Goal: Complete application form: Complete application form

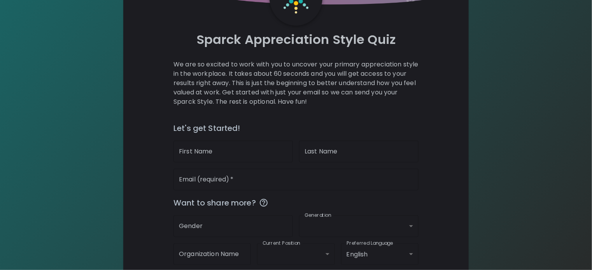
scroll to position [119, 0]
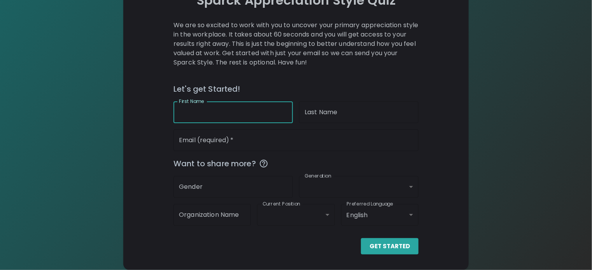
click at [238, 120] on input "First Name" at bounding box center [232, 113] width 119 height 22
type input "Mackhai"
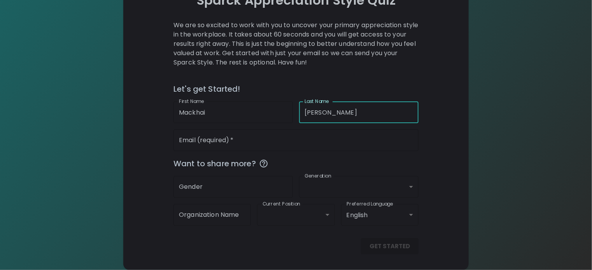
type input "[PERSON_NAME]"
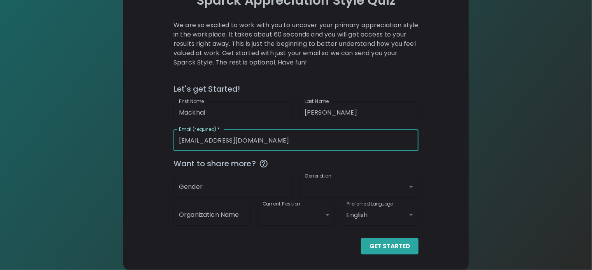
type input "[EMAIL_ADDRESS][DOMAIN_NAME]"
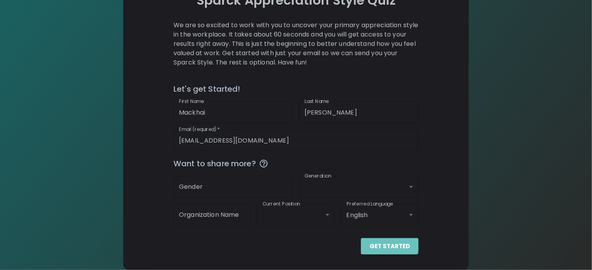
click at [361, 241] on button "Get Started" at bounding box center [390, 246] width 58 height 16
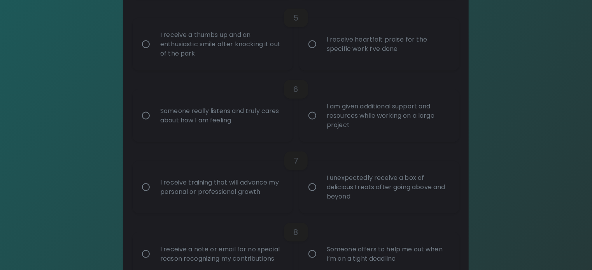
scroll to position [469, 0]
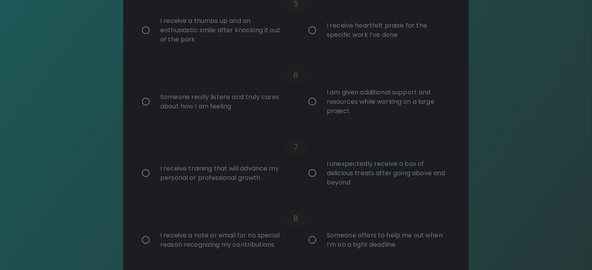
radio input "true"
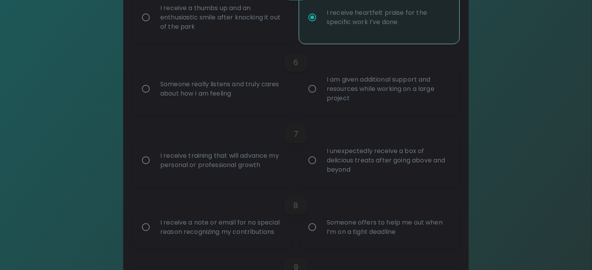
scroll to position [583, 0]
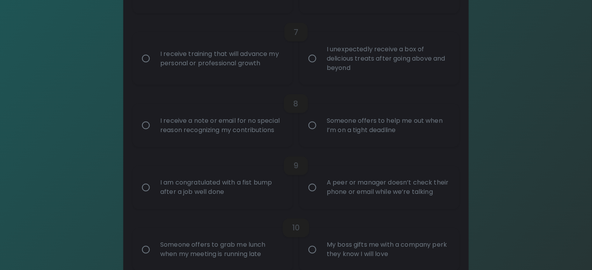
radio input "true"
radio input "false"
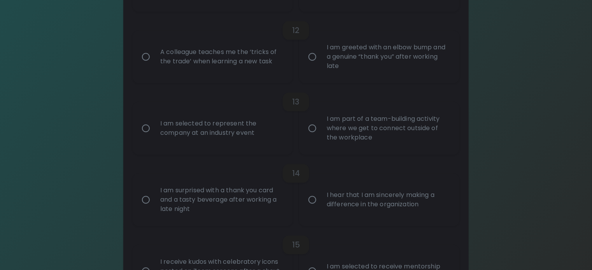
scroll to position [918, 0]
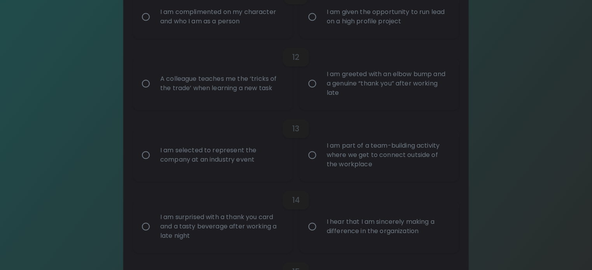
radio input "true"
radio input "false"
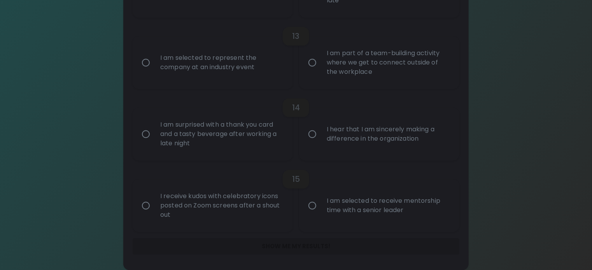
scroll to position [1220, 0]
radio input "true"
click at [278, 249] on div "Show me my results!" at bounding box center [296, 246] width 327 height 16
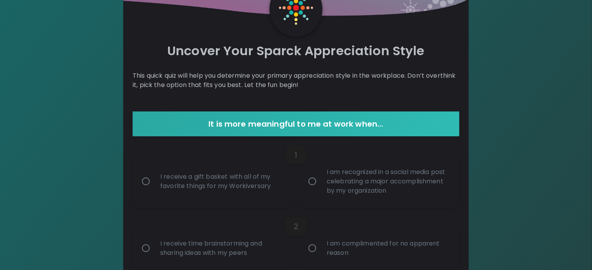
scroll to position [0, 0]
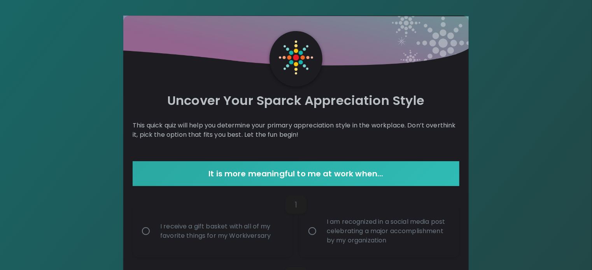
drag, startPoint x: 172, startPoint y: 249, endPoint x: 160, endPoint y: -47, distance: 295.8
click at [277, 186] on div "It is more meaningful to me at work when..." at bounding box center [296, 173] width 327 height 25
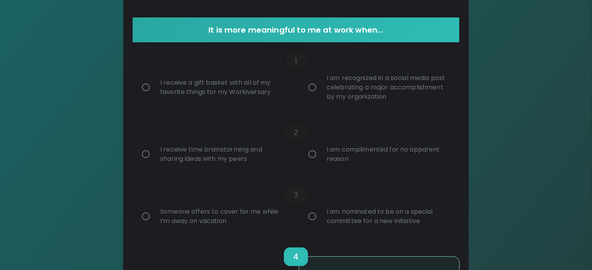
scroll to position [39, 0]
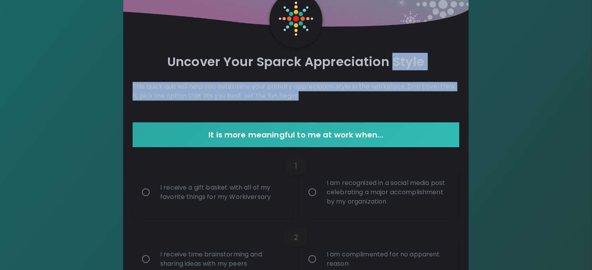
drag, startPoint x: 273, startPoint y: 95, endPoint x: 285, endPoint y: 119, distance: 27.8
click at [285, 101] on p "This quick quiz will help you determine your primary appreciation style in the …" at bounding box center [296, 91] width 327 height 19
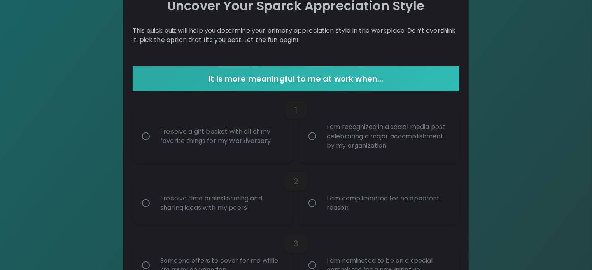
scroll to position [194, 0]
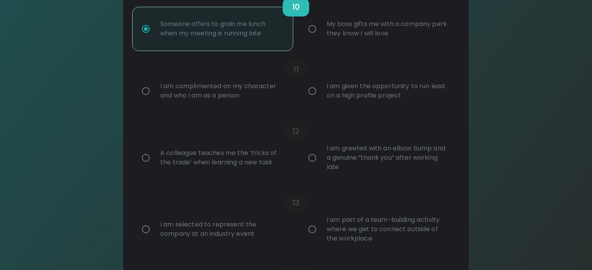
scroll to position [1220, 0]
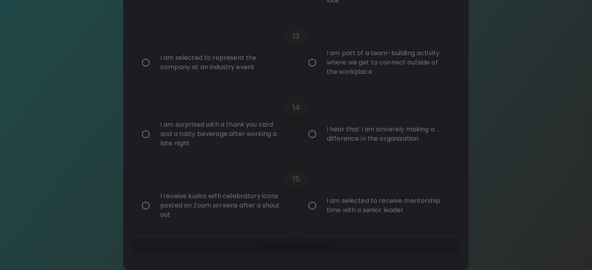
drag, startPoint x: 156, startPoint y: 86, endPoint x: 199, endPoint y: 289, distance: 206.8
click at [292, 242] on div "Show me my results!" at bounding box center [296, 246] width 327 height 16
click at [294, 243] on div "Show me my results!" at bounding box center [296, 246] width 327 height 16
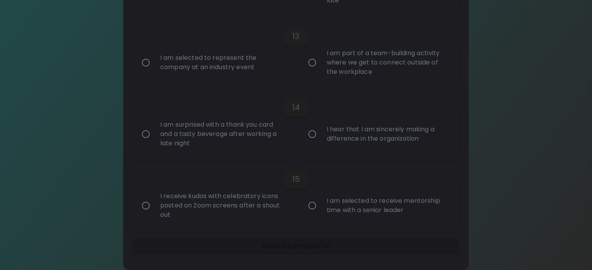
radio input "false"
radio input "true"
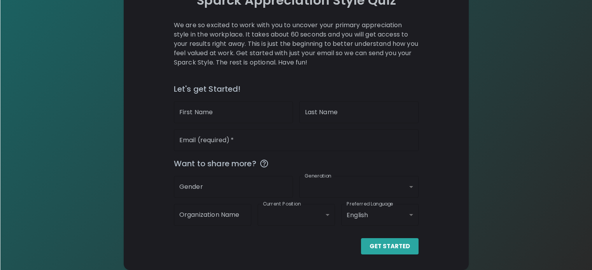
scroll to position [119, 0]
click at [265, 110] on input "First Name" at bounding box center [232, 113] width 119 height 22
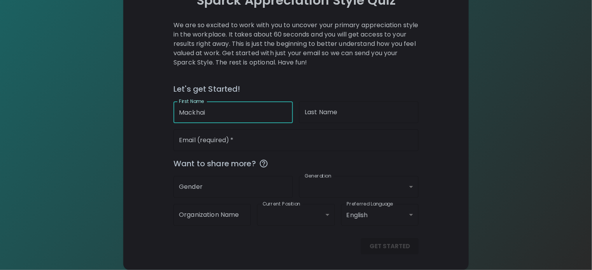
type input "Mackhai"
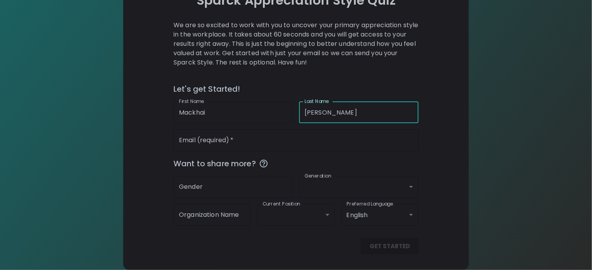
type input "[PERSON_NAME]"
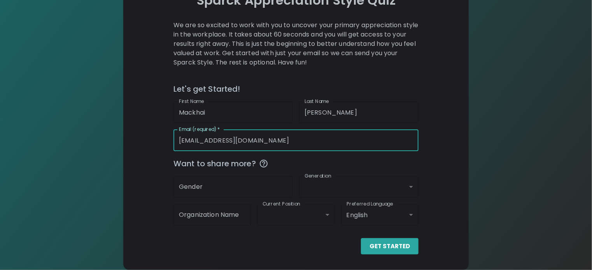
type input "[EMAIL_ADDRESS][DOMAIN_NAME]"
click at [361, 238] on button "Get Started" at bounding box center [390, 246] width 58 height 16
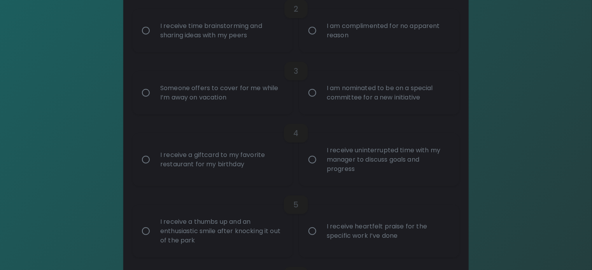
scroll to position [274, 0]
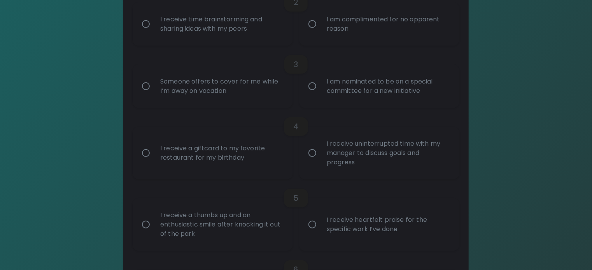
click at [254, 43] on div "I receive time brainstorming and sharing ideas with my peers" at bounding box center [221, 23] width 135 height 37
click at [154, 32] on input "I receive time brainstorming and sharing ideas with my peers" at bounding box center [146, 24] width 16 height 16
radio input "true"
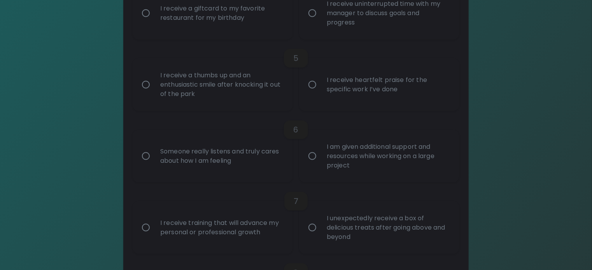
click at [355, 37] on div "I receive uninterrupted time with my manager to discuss goals and progress" at bounding box center [388, 13] width 135 height 47
click at [321, 21] on input "I receive uninterrupted time with my manager to discuss goals and progress" at bounding box center [312, 13] width 16 height 16
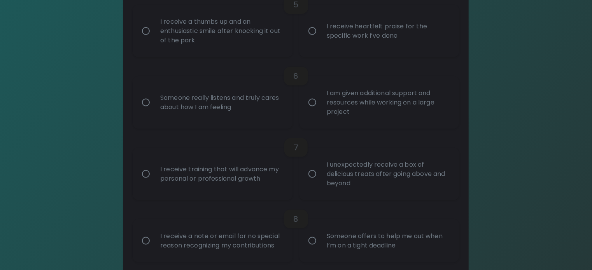
scroll to position [476, 0]
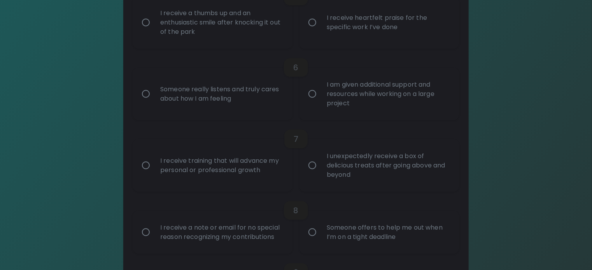
radio input "true"
click at [335, 41] on div "I receive heartfelt praise for the specific work I’ve done" at bounding box center [388, 22] width 135 height 37
click at [321, 31] on input "I receive heartfelt praise for the specific work I’ve done" at bounding box center [312, 22] width 16 height 16
radio input "false"
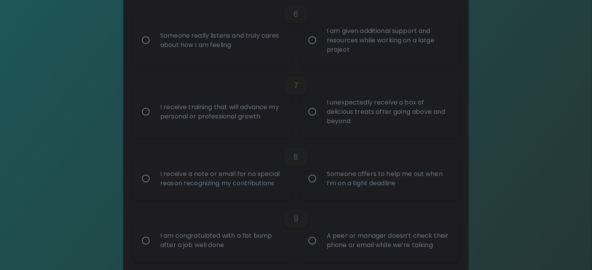
scroll to position [539, 0]
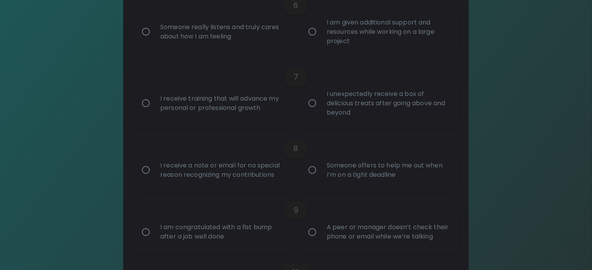
radio input "true"
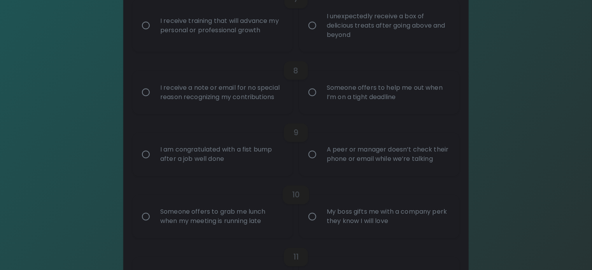
radio input "false"
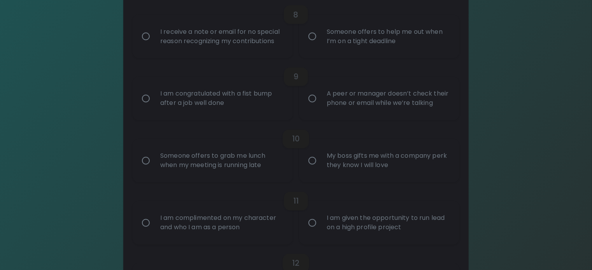
scroll to position [679, 0]
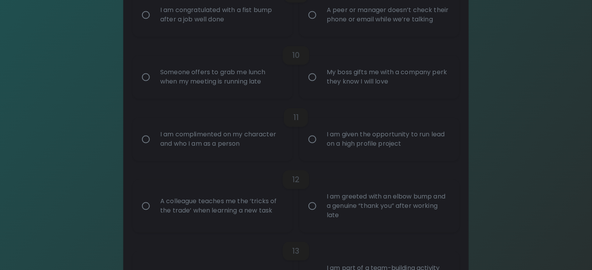
radio input "true"
radio input "false"
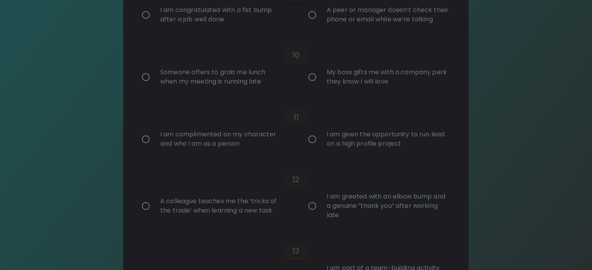
radio input "false"
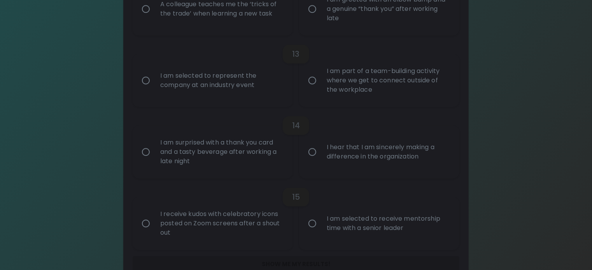
scroll to position [974, 0]
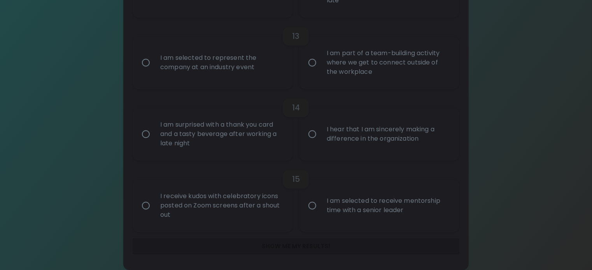
radio input "true"
radio input "false"
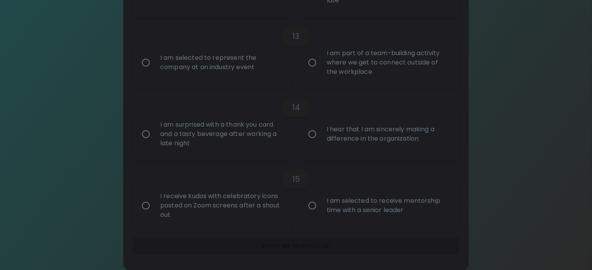
radio input "false"
radio input "true"
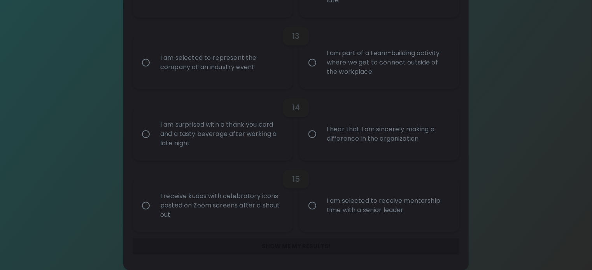
radio input "false"
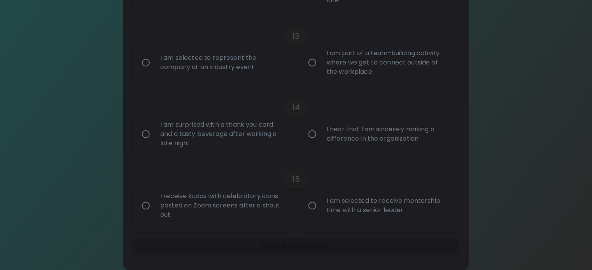
radio input "false"
radio input "true"
click at [321, 253] on div "Show me my results!" at bounding box center [296, 246] width 327 height 16
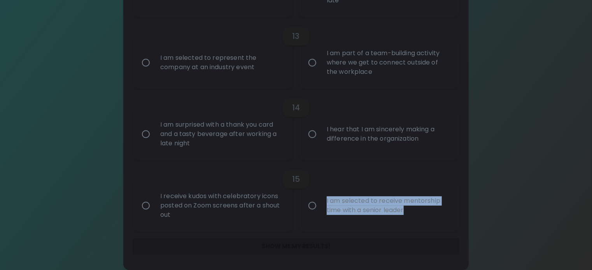
click at [321, 253] on div "Show me my results!" at bounding box center [296, 246] width 327 height 16
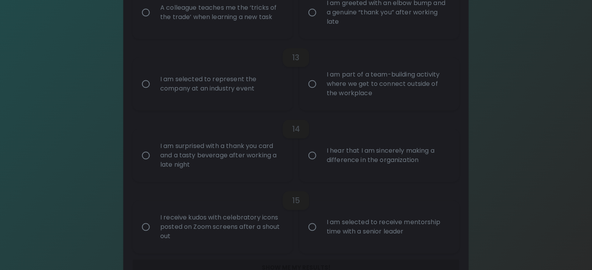
scroll to position [0, 0]
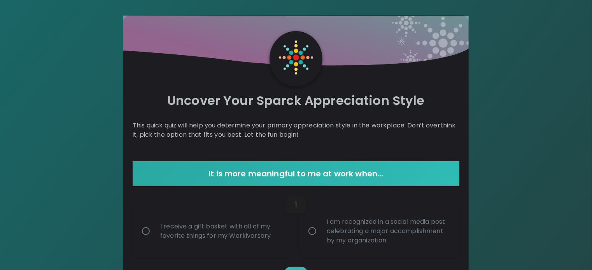
drag, startPoint x: 142, startPoint y: 217, endPoint x: 110, endPoint y: -47, distance: 266.5
drag, startPoint x: 255, startPoint y: 145, endPoint x: 246, endPoint y: 146, distance: 9.3
click at [254, 140] on p "This quick quiz will help you determine your primary appreciation style in the …" at bounding box center [296, 130] width 327 height 19
click at [239, 140] on p "This quick quiz will help you determine your primary appreciation style in the …" at bounding box center [296, 130] width 327 height 19
click at [240, 140] on p "This quick quiz will help you determine your primary appreciation style in the …" at bounding box center [296, 130] width 327 height 19
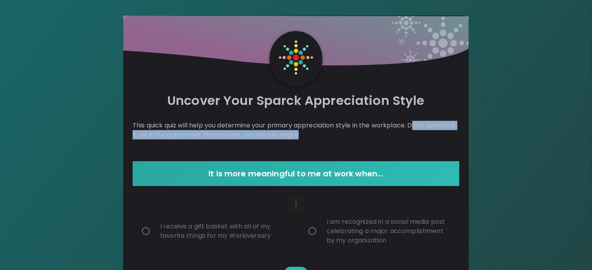
click at [222, 140] on p "This quick quiz will help you determine your primary appreciation style in the …" at bounding box center [296, 130] width 327 height 19
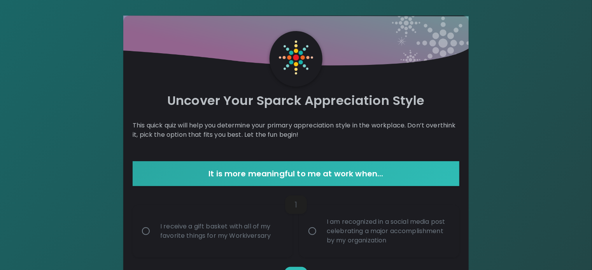
click at [224, 180] on h6 "It is more meaningful to me at work when..." at bounding box center [296, 174] width 321 height 12
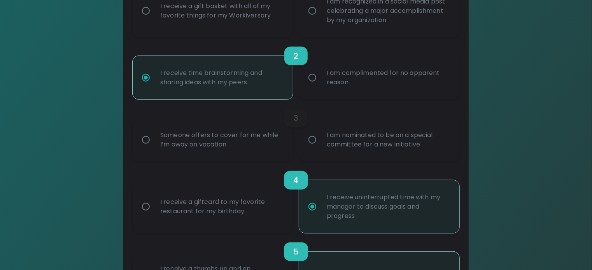
scroll to position [233, 0]
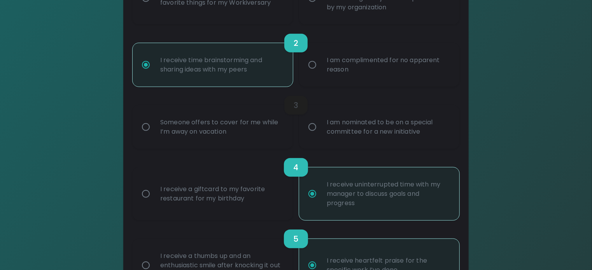
radio input "false"
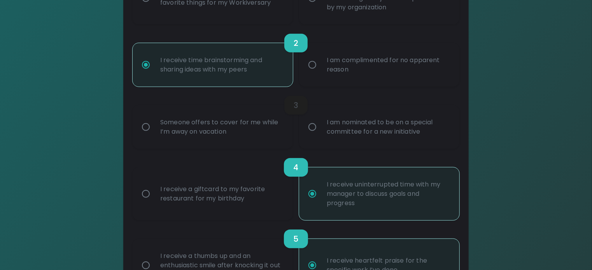
radio input "false"
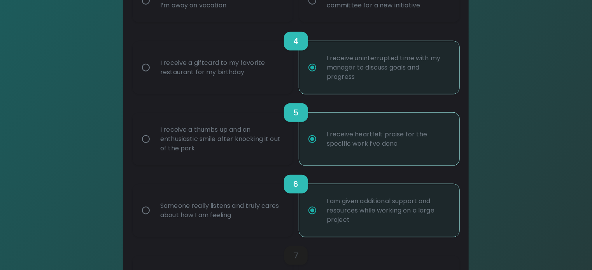
scroll to position [373, 0]
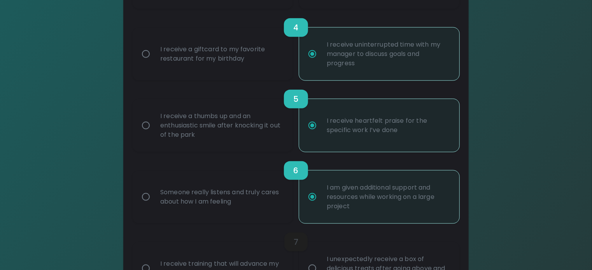
radio input "true"
radio input "false"
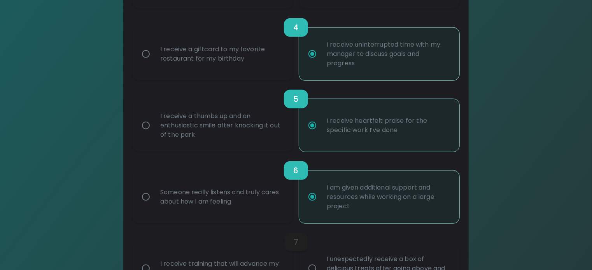
radio input "false"
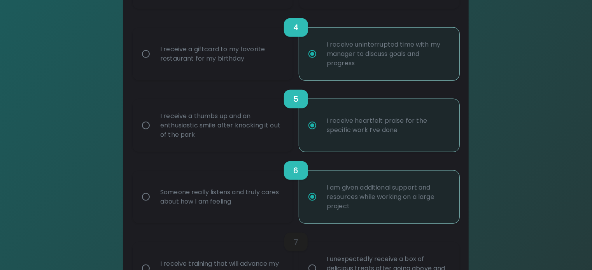
radio input "true"
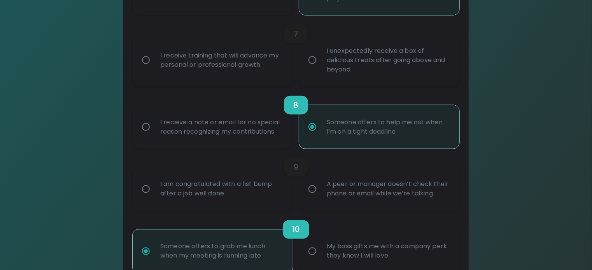
scroll to position [669, 0]
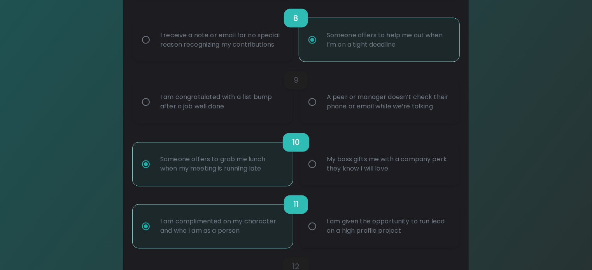
radio input "true"
radio input "false"
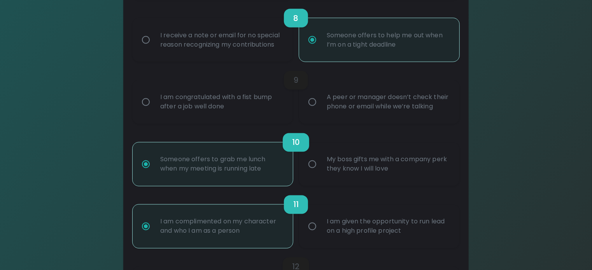
radio input "false"
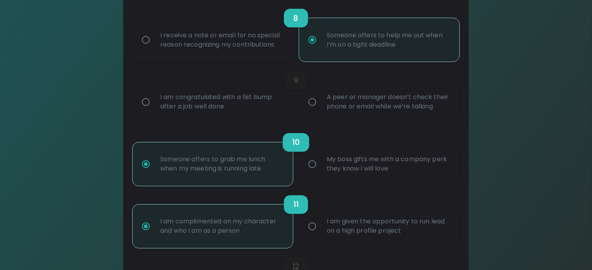
radio input "false"
radio input "true"
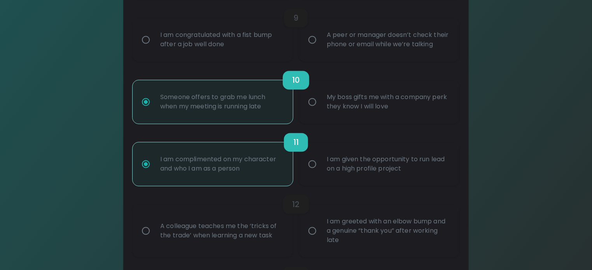
scroll to position [848, 0]
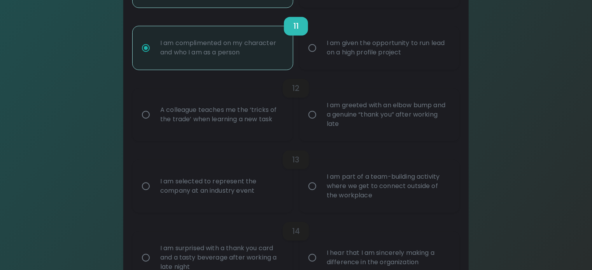
radio input "true"
radio input "false"
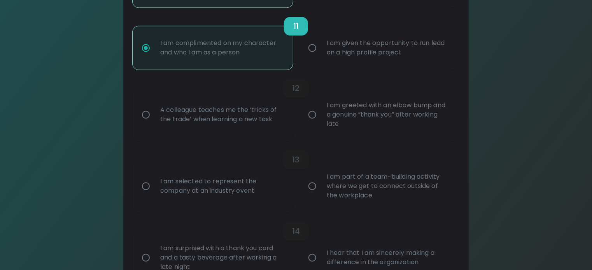
radio input "false"
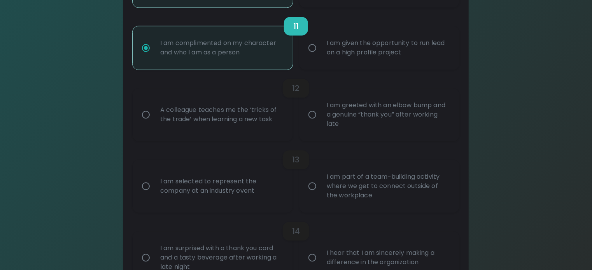
radio input "false"
radio input "true"
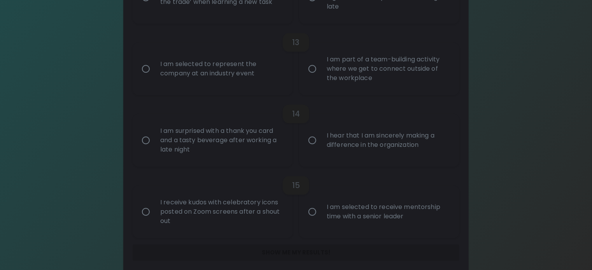
scroll to position [1066, 0]
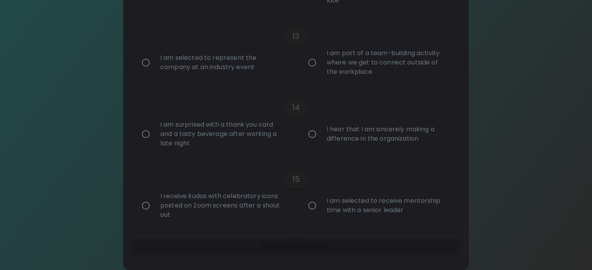
radio input "true"
radio input "false"
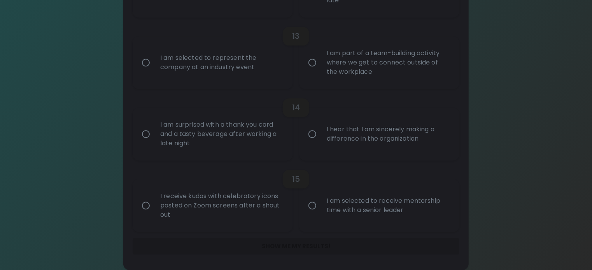
radio input "false"
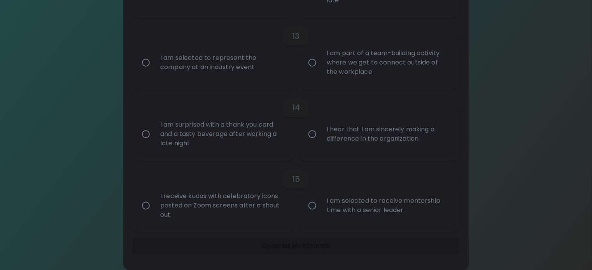
radio input "false"
radio input "true"
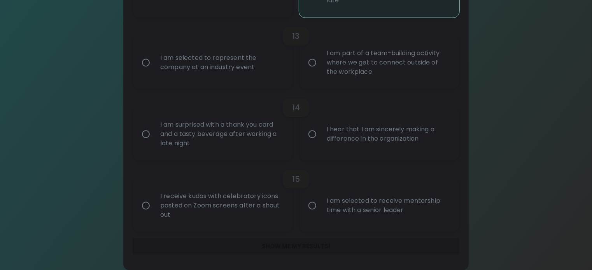
scroll to position [1206, 0]
radio input "true"
click at [329, 52] on div "I am part of a team-building activity where we get to connect outside of the wo…" at bounding box center [388, 62] width 135 height 47
click at [321, 54] on input "I am part of a team-building activity where we get to connect outside of the wo…" at bounding box center [312, 62] width 16 height 16
radio input "false"
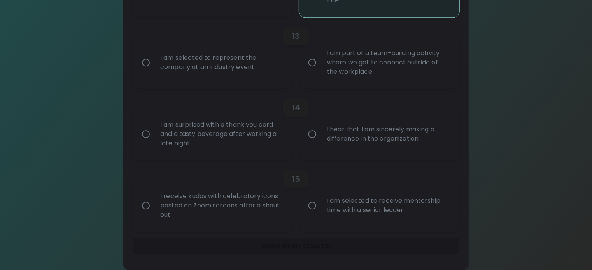
radio input "false"
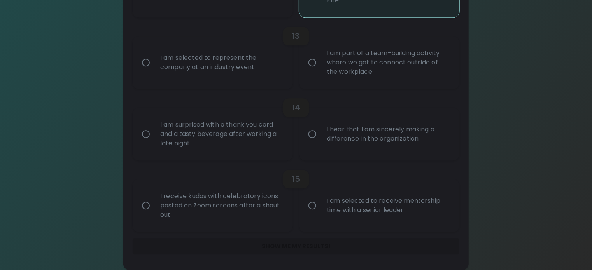
radio input "false"
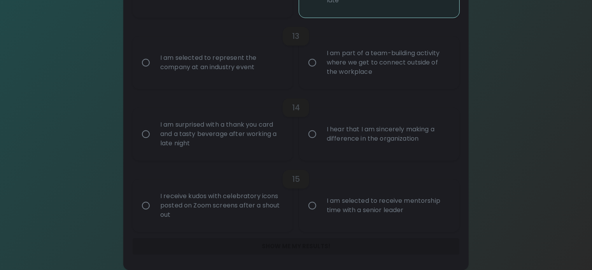
scroll to position [1220, 0]
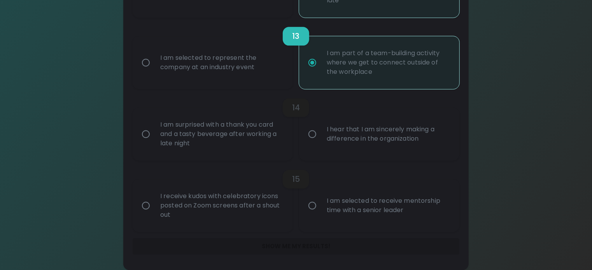
radio input "true"
click at [384, 116] on div "I hear that I am sincerely making a difference in the organization" at bounding box center [388, 134] width 135 height 37
click at [321, 126] on input "I hear that I am sincerely making a difference in the organization" at bounding box center [312, 134] width 16 height 16
radio input "false"
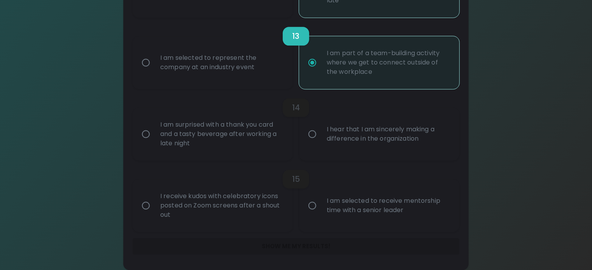
radio input "false"
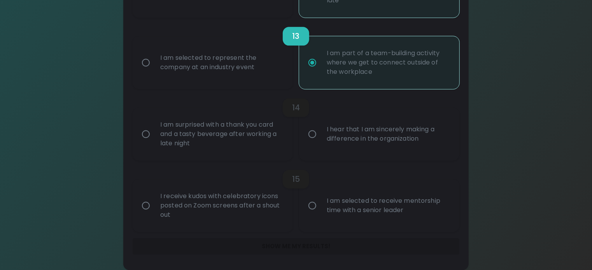
radio input "false"
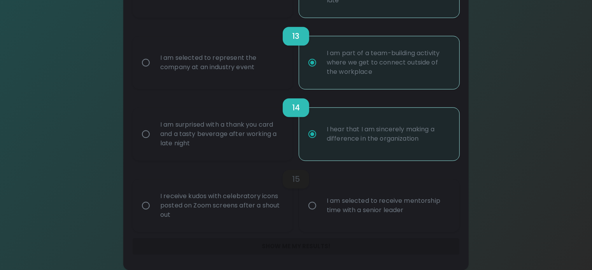
radio input "true"
click at [252, 118] on div "I am surprised with a thank you card and a tasty beverage after working a late …" at bounding box center [221, 134] width 135 height 47
click at [154, 126] on input "I am surprised with a thank you card and a tasty beverage after working a late …" at bounding box center [146, 134] width 16 height 16
radio input "false"
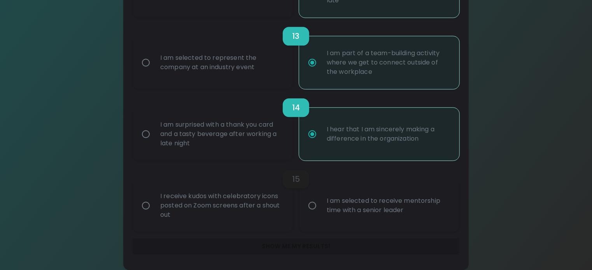
radio input "false"
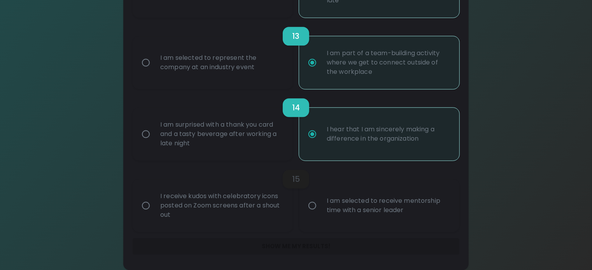
radio input "false"
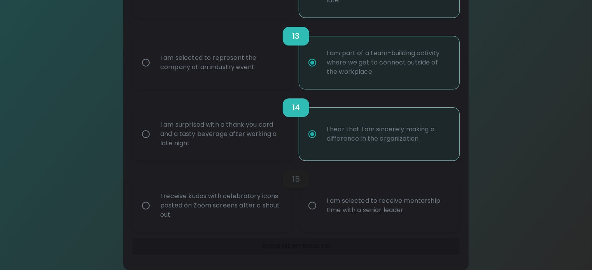
radio input "true"
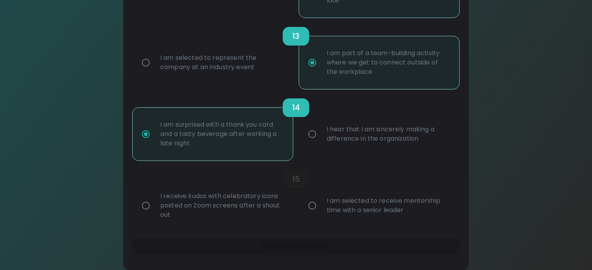
radio input "true"
click at [350, 205] on div "I am selected to receive mentorship time with a senior leader" at bounding box center [388, 205] width 135 height 37
click at [321, 205] on input "I am selected to receive mentorship time with a senior leader" at bounding box center [312, 206] width 16 height 16
radio input "false"
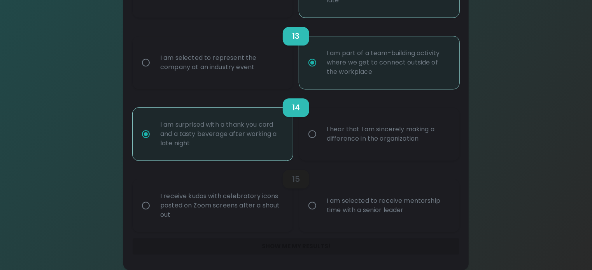
radio input "false"
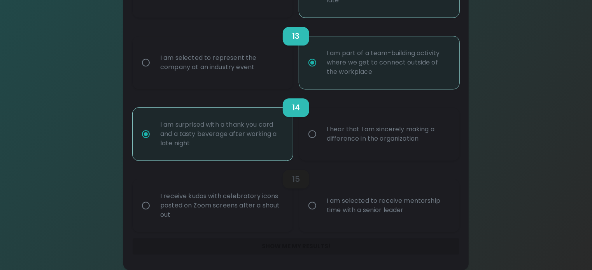
radio input "false"
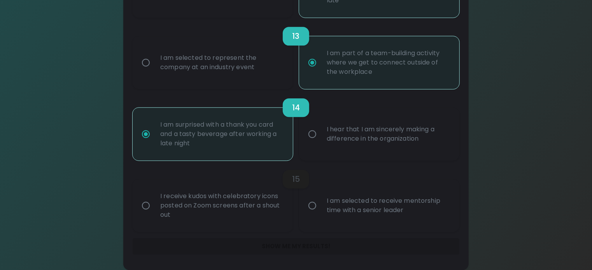
radio input "false"
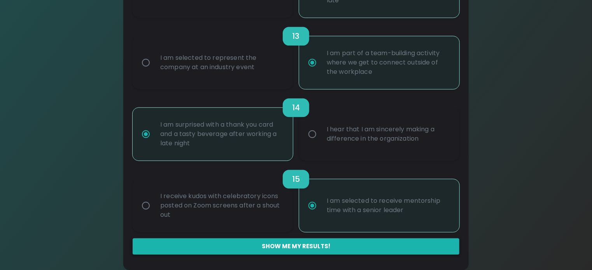
radio input "true"
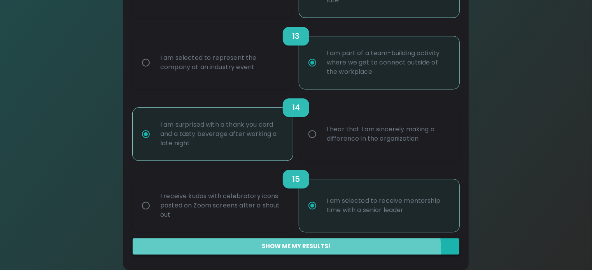
click at [336, 251] on button "Show me my results!" at bounding box center [296, 246] width 327 height 16
radio input "false"
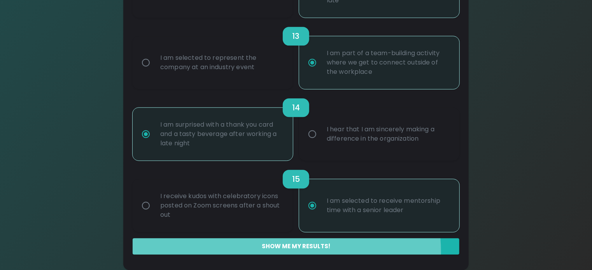
radio input "false"
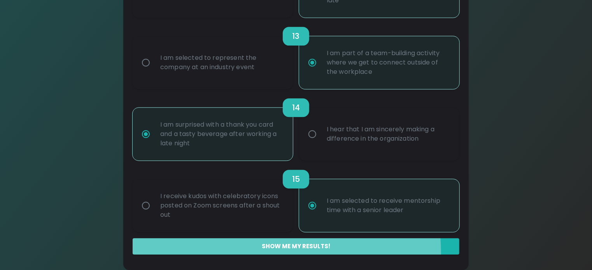
radio input "false"
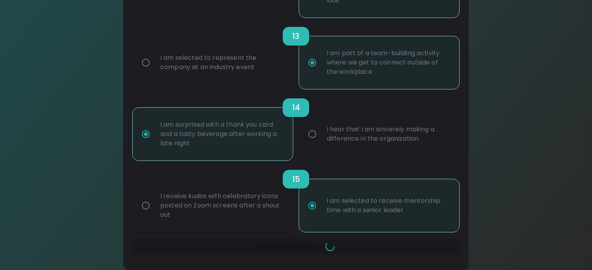
radio input "false"
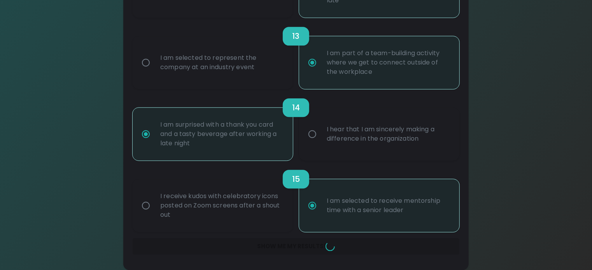
radio input "false"
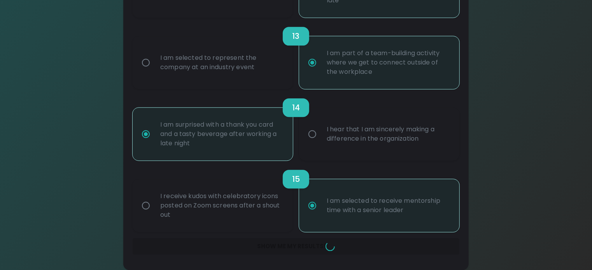
radio input "false"
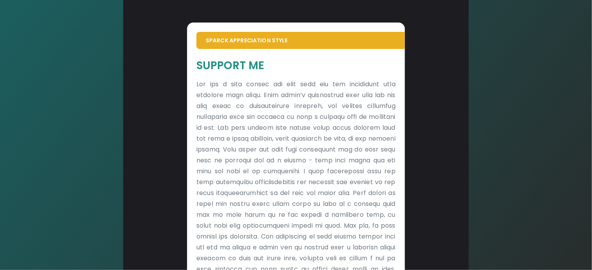
scroll to position [160, 0]
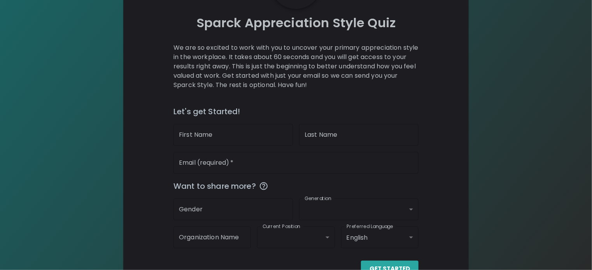
scroll to position [119, 0]
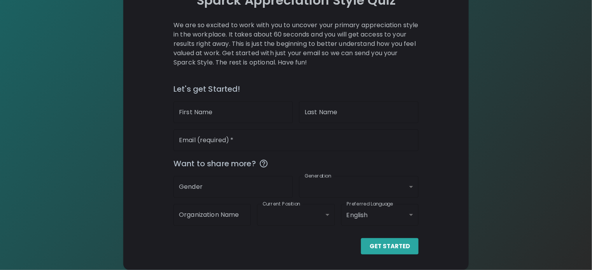
click at [228, 112] on input "First Name" at bounding box center [232, 113] width 119 height 22
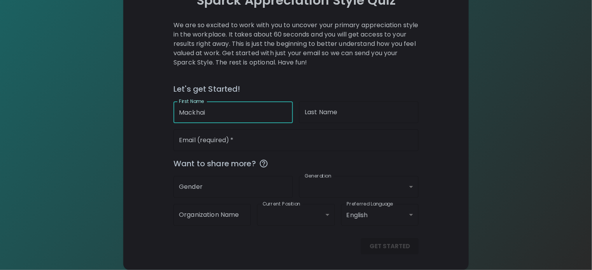
type input "Mackhai"
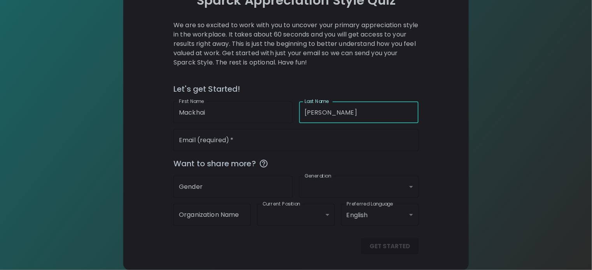
type input "[PERSON_NAME]"
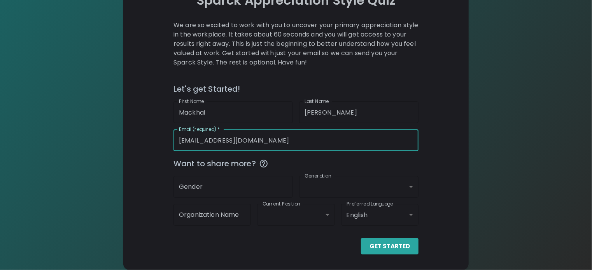
type input "[EMAIL_ADDRESS][DOMAIN_NAME]"
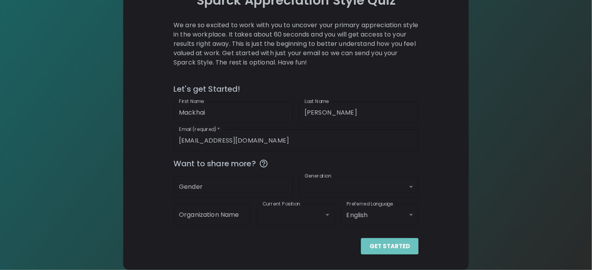
click at [367, 253] on button "Get Started" at bounding box center [390, 246] width 58 height 16
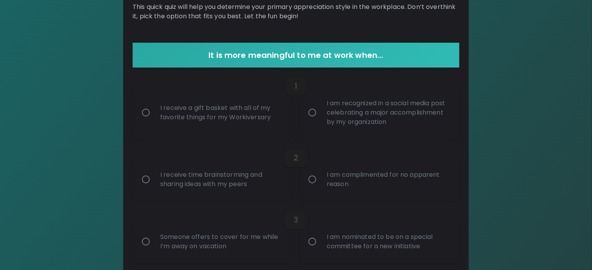
click at [244, 96] on div "1" at bounding box center [296, 86] width 327 height 19
click at [237, 131] on div "I receive a gift basket with all of my favorite things for my Workiversary" at bounding box center [221, 112] width 135 height 37
click at [154, 121] on input "I receive a gift basket with all of my favorite things for my Workiversary" at bounding box center [146, 113] width 16 height 16
radio input "true"
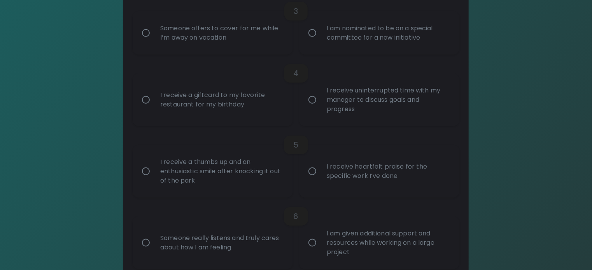
click at [208, 55] on label "Someone offers to cover for me while I’m away on vacation" at bounding box center [208, 33] width 160 height 44
click at [154, 41] on input "Someone offers to cover for me while I’m away on vacation" at bounding box center [146, 33] width 16 height 16
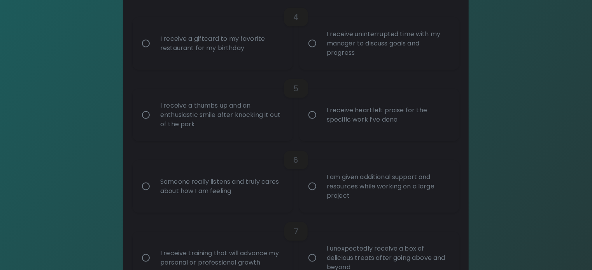
radio input "true"
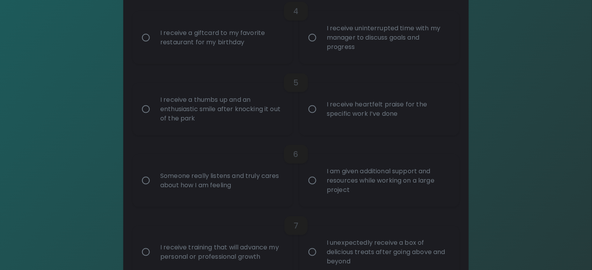
click at [224, 133] on div "I receive a thumbs up and an enthusiastic smile after knocking it out of the pa…" at bounding box center [221, 109] width 135 height 47
click at [154, 117] on input "I receive a thumbs up and an enthusiastic smile after knocking it out of the pa…" at bounding box center [146, 109] width 16 height 16
radio input "false"
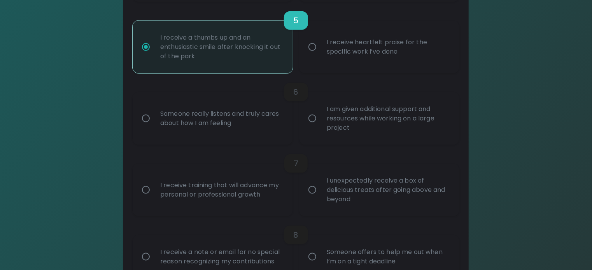
radio input "true"
click at [363, 145] on div "6 Someone really listens and truly cares about how I am feeling I am given addi…" at bounding box center [296, 110] width 327 height 72
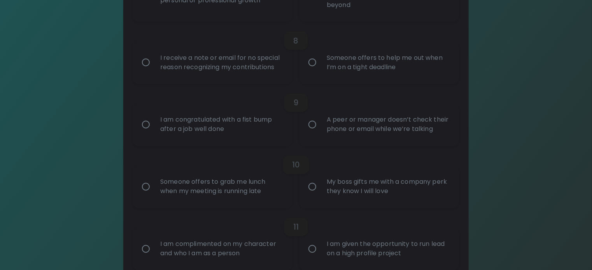
radio input "false"
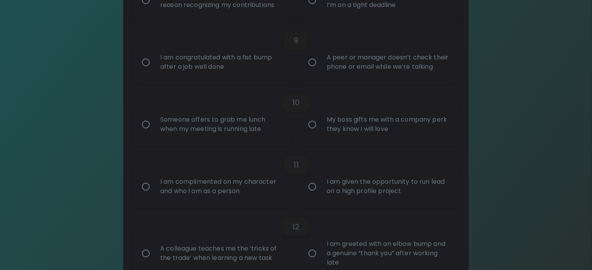
radio input "true"
drag, startPoint x: 255, startPoint y: 172, endPoint x: 253, endPoint y: 177, distance: 6.3
click at [255, 50] on div "9" at bounding box center [296, 41] width 327 height 19
click at [243, 81] on div "I am congratulated with a fist bump after a job well done" at bounding box center [221, 62] width 135 height 37
click at [154, 71] on input "I am congratulated with a fist bump after a job well done" at bounding box center [146, 62] width 16 height 16
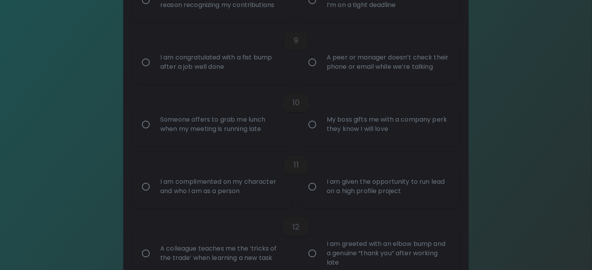
radio input "false"
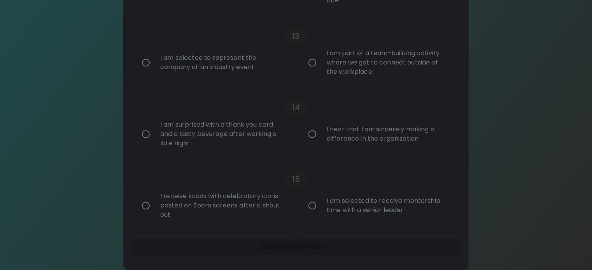
scroll to position [1220, 0]
radio input "true"
click at [357, 189] on div "I am selected to receive mentorship time with a senior leader" at bounding box center [388, 205] width 135 height 37
click at [321, 198] on input "I am selected to receive mentorship time with a senior leader" at bounding box center [312, 206] width 16 height 16
radio input "false"
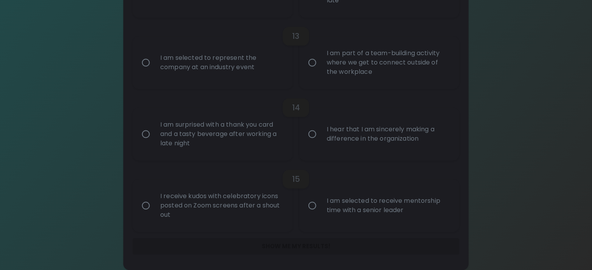
radio input "false"
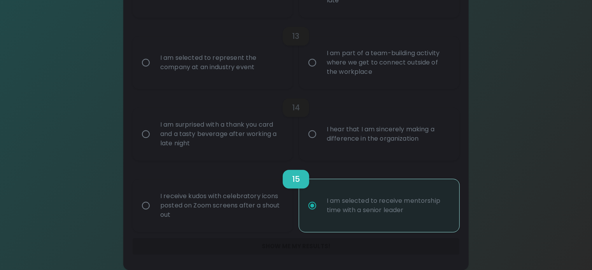
radio input "true"
click at [247, 111] on div "I am surprised with a thank you card and a tasty beverage after working a late …" at bounding box center [221, 134] width 135 height 47
click at [154, 126] on input "I am surprised with a thank you card and a tasty beverage after working a late …" at bounding box center [146, 134] width 16 height 16
radio input "false"
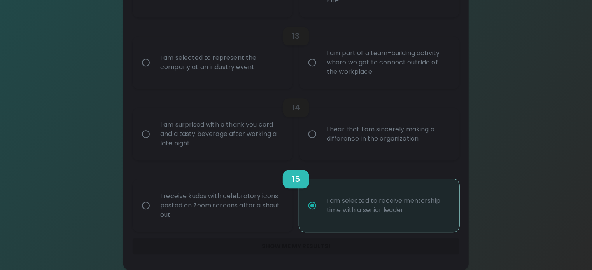
radio input "false"
